Goal: Information Seeking & Learning: Learn about a topic

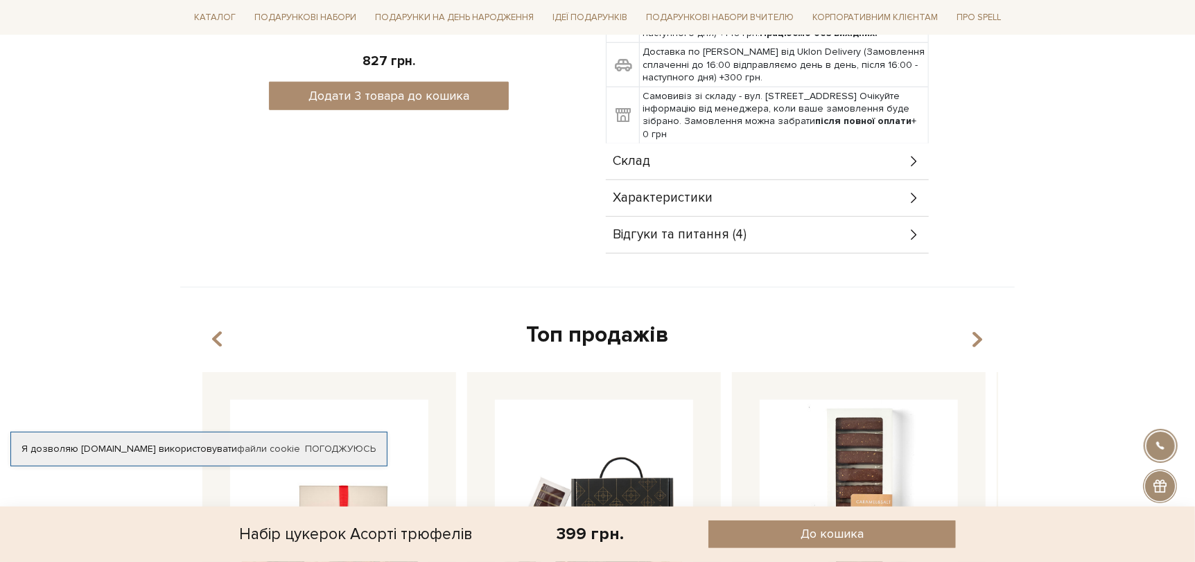
scroll to position [762, 0]
click at [710, 204] on span "Характеристики" at bounding box center [663, 197] width 100 height 12
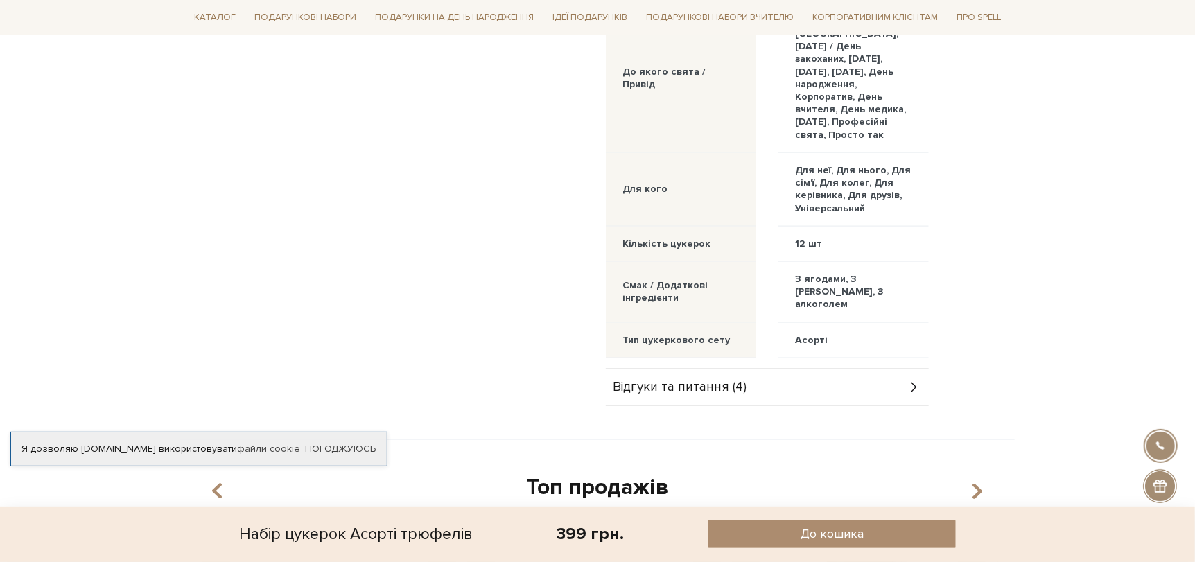
scroll to position [1270, 0]
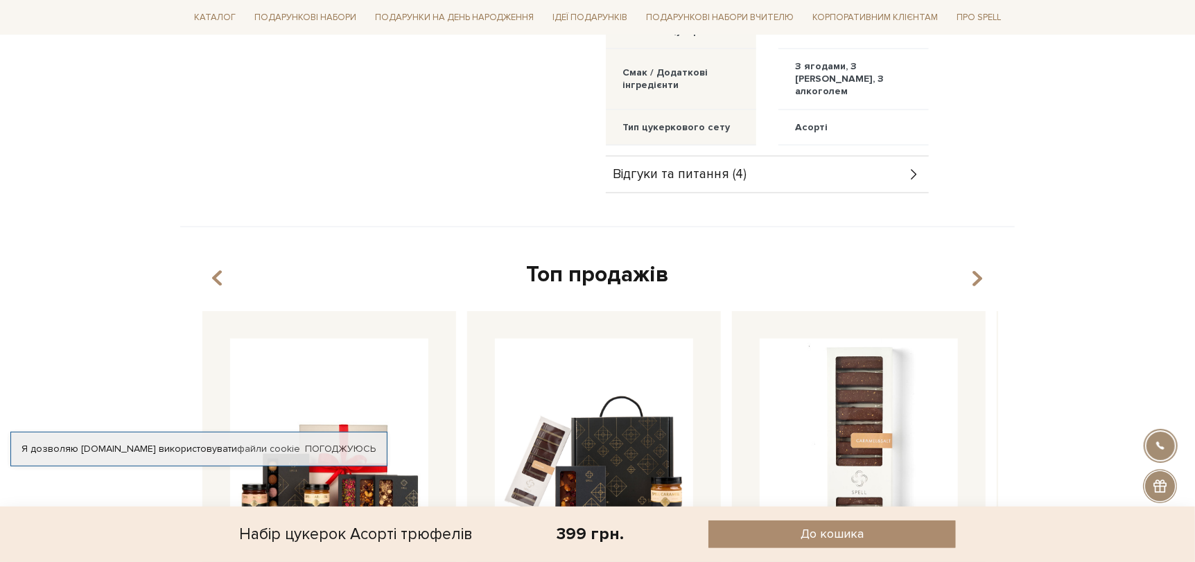
click at [762, 193] on div "Відгуки та питання (4)" at bounding box center [767, 175] width 323 height 36
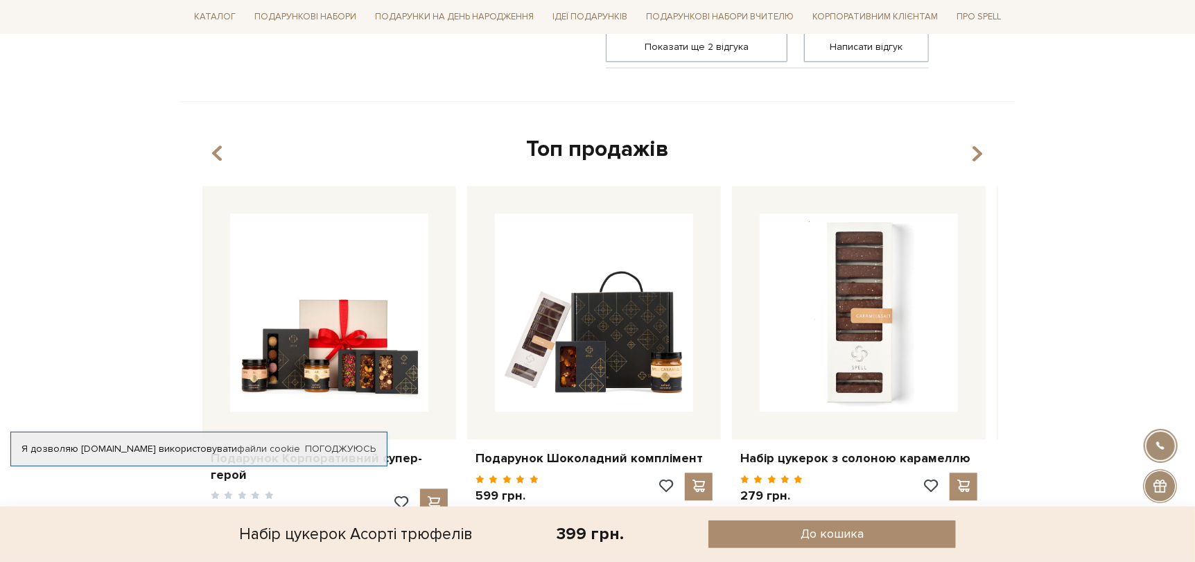
scroll to position [1524, 0]
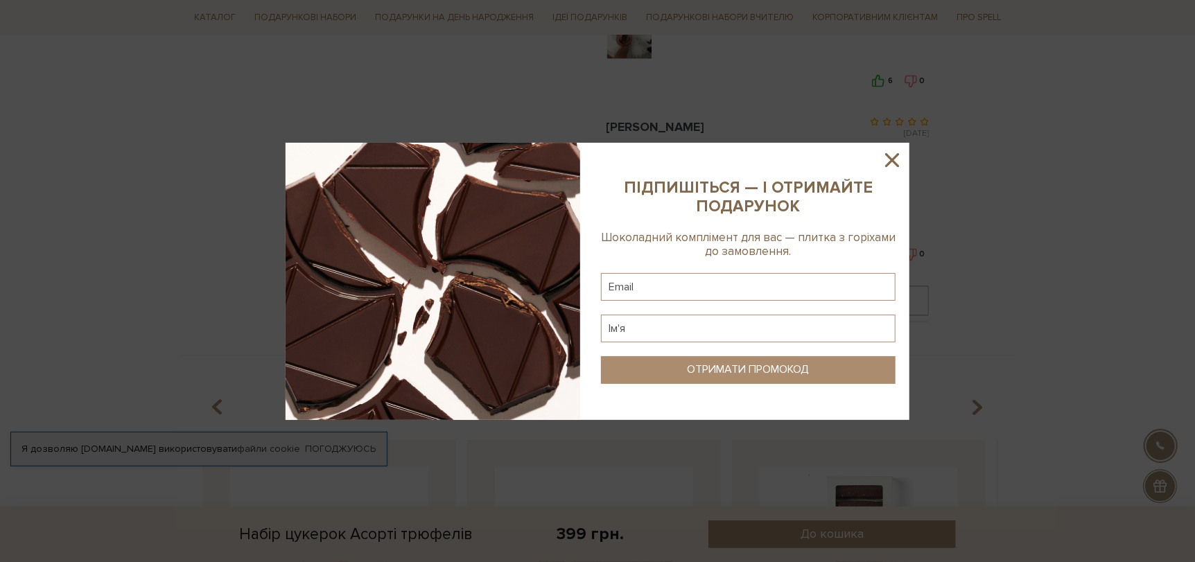
click at [904, 161] on sys-column-static at bounding box center [748, 281] width 322 height 277
click at [881, 164] on icon at bounding box center [892, 160] width 24 height 24
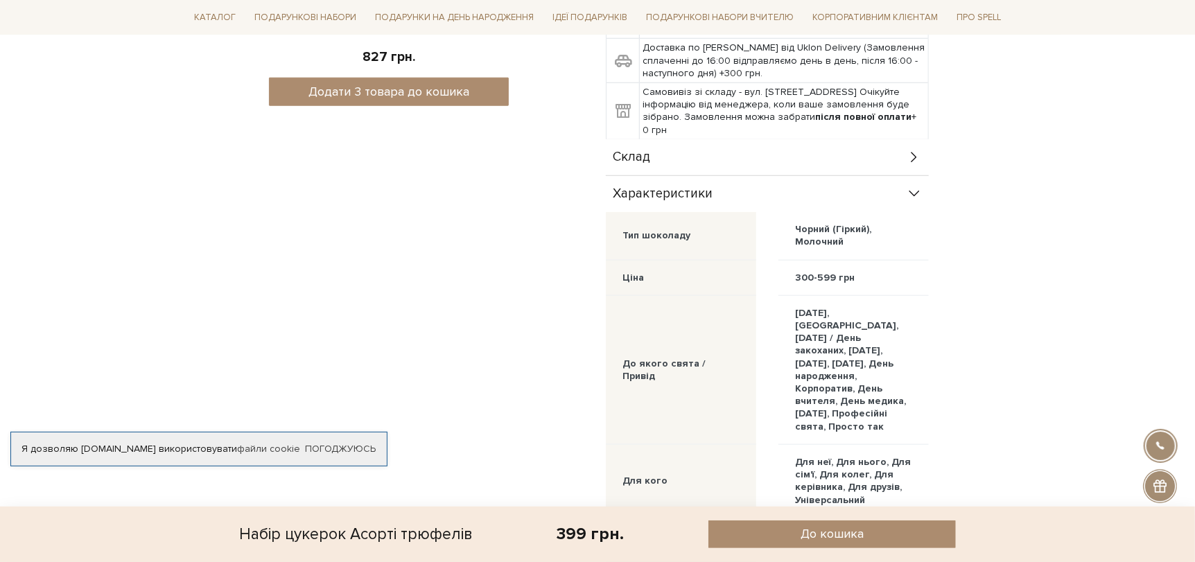
scroll to position [762, 0]
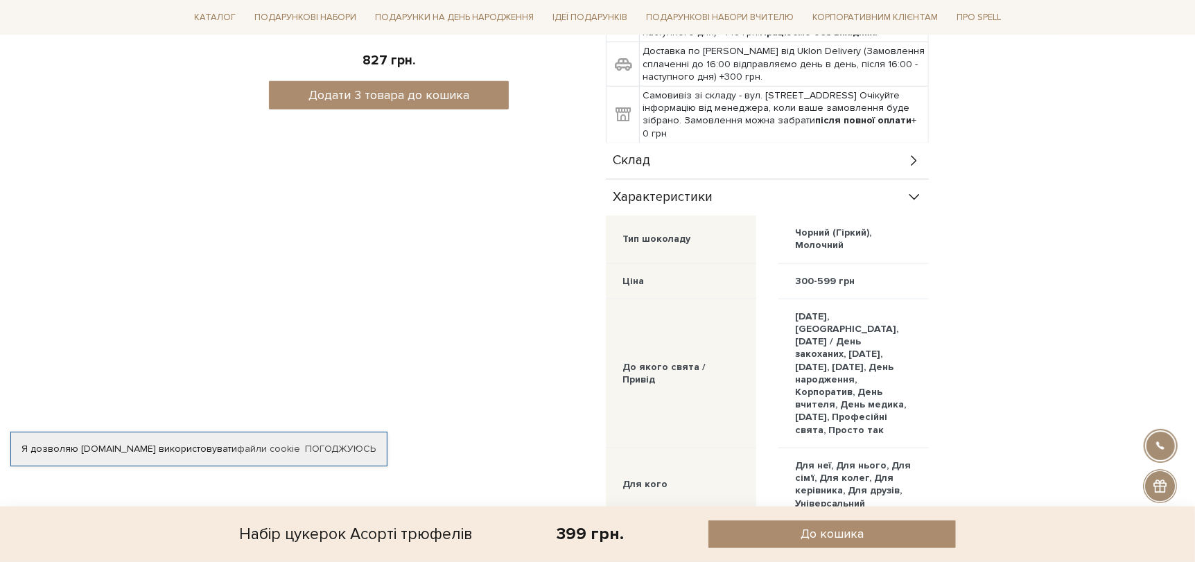
click at [911, 205] on icon at bounding box center [913, 197] width 15 height 15
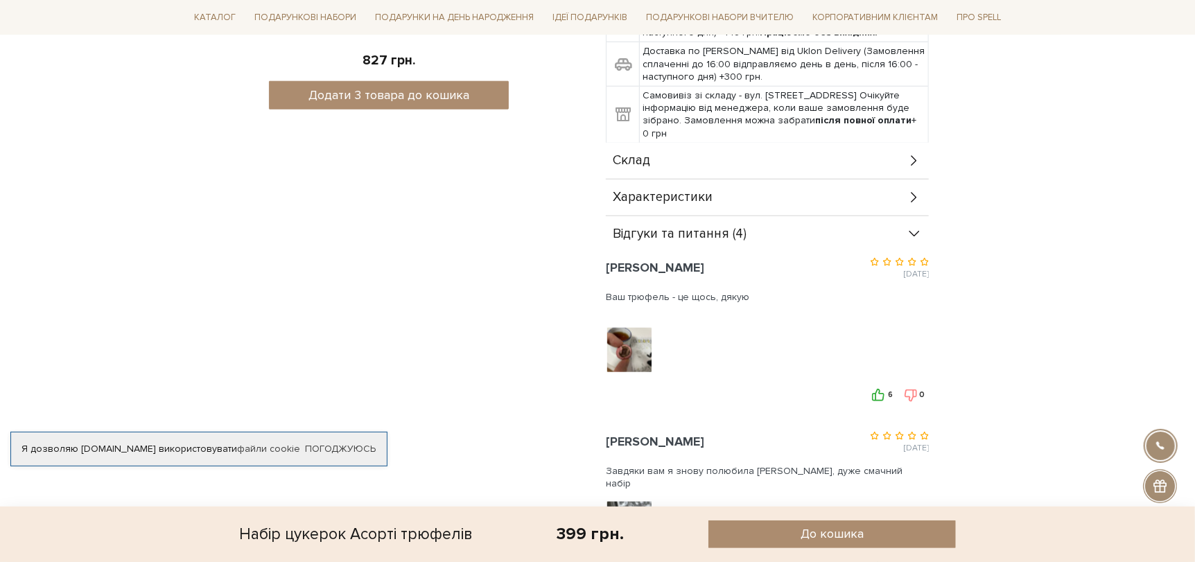
click at [913, 237] on icon at bounding box center [914, 234] width 10 height 6
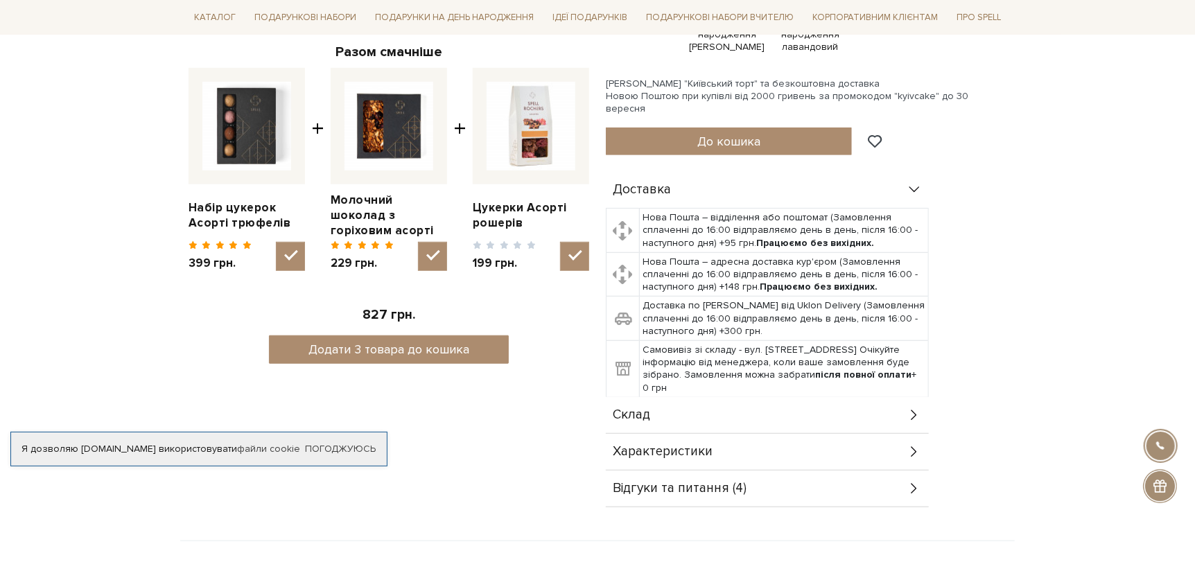
scroll to position [0, 0]
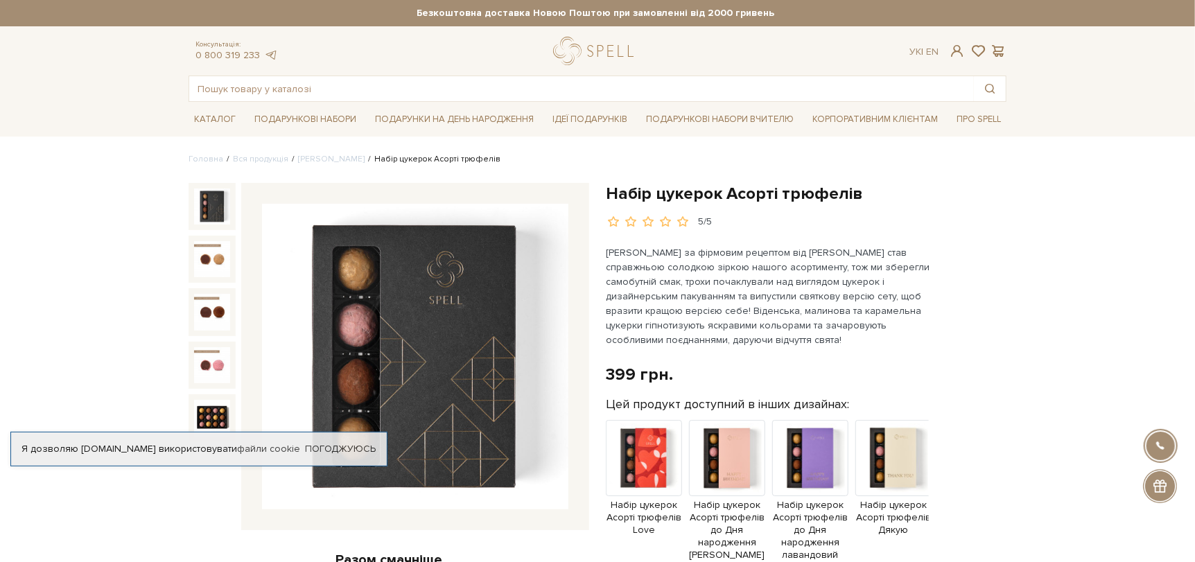
click at [376, 283] on img at bounding box center [415, 357] width 306 height 306
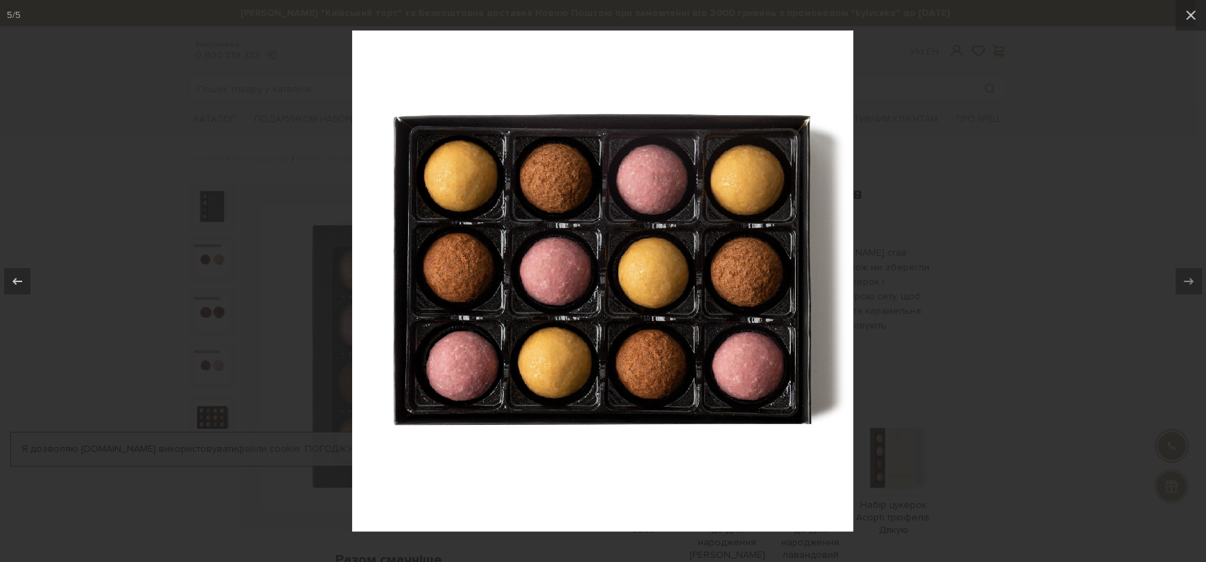
click at [947, 401] on div at bounding box center [603, 281] width 1206 height 562
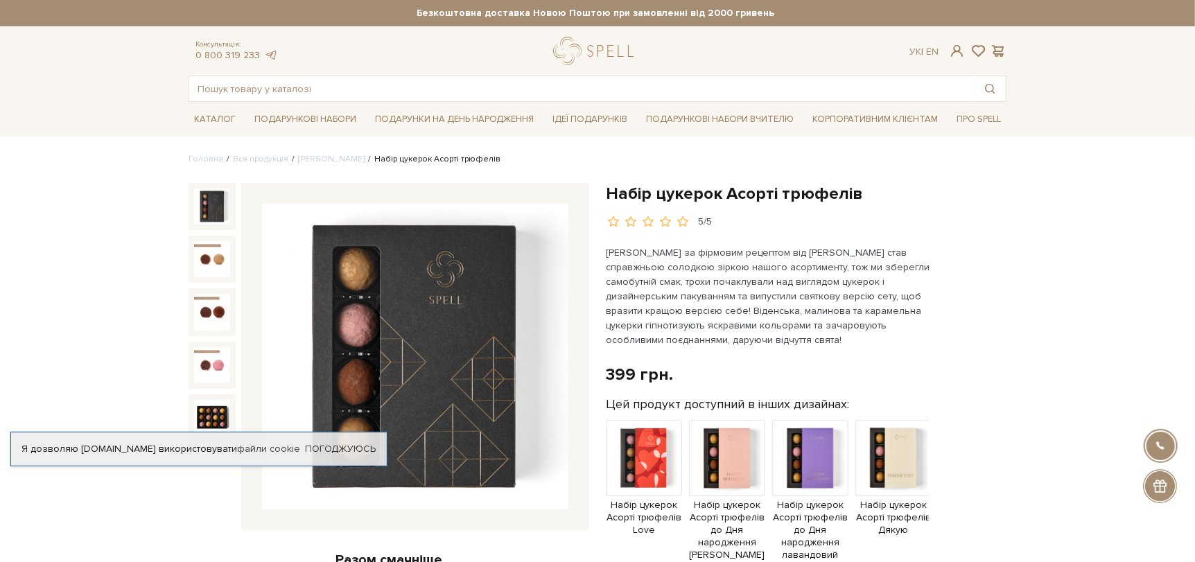
click at [780, 282] on p "[PERSON_NAME] за фірмовим рецептом від [PERSON_NAME] став справжньою солодкою з…" at bounding box center [768, 296] width 325 height 102
